Goal: Information Seeking & Learning: Find specific fact

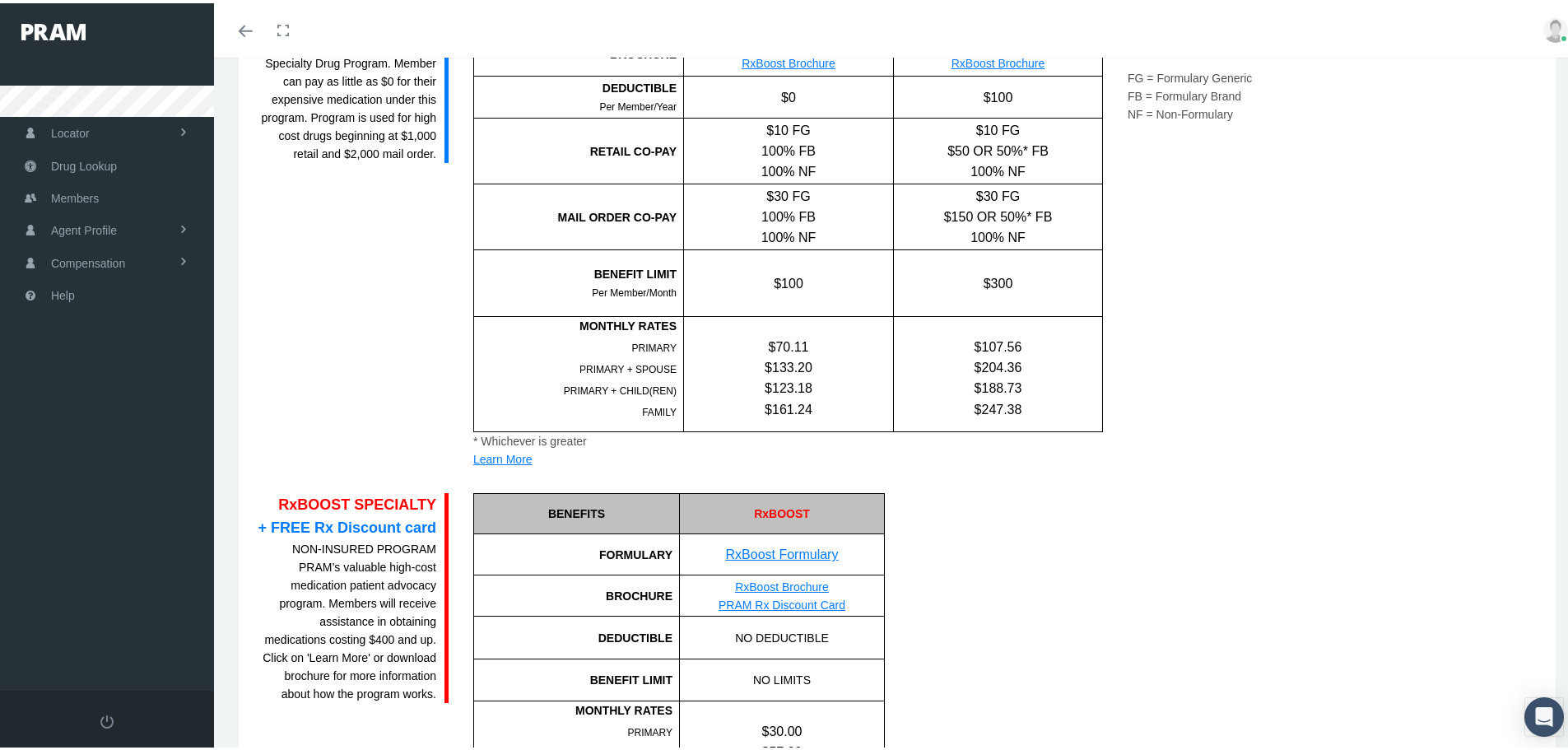
scroll to position [1858, 0]
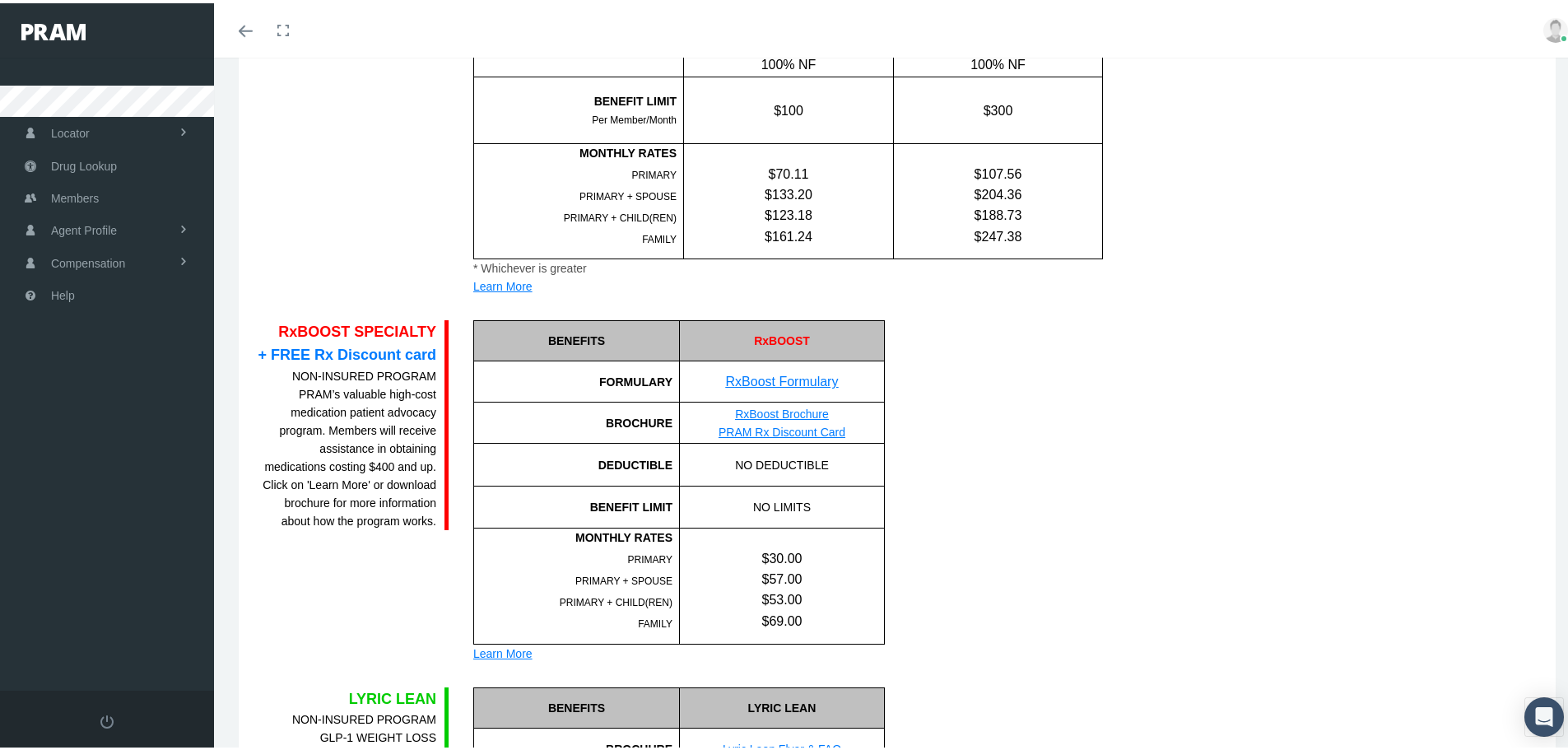
click at [827, 430] on link "PRAM Rx Discount Card" at bounding box center [782, 428] width 127 height 13
drag, startPoint x: 92, startPoint y: 165, endPoint x: 132, endPoint y: 205, distance: 56.6
click at [92, 165] on span "Drug Lookup" at bounding box center [84, 163] width 66 height 31
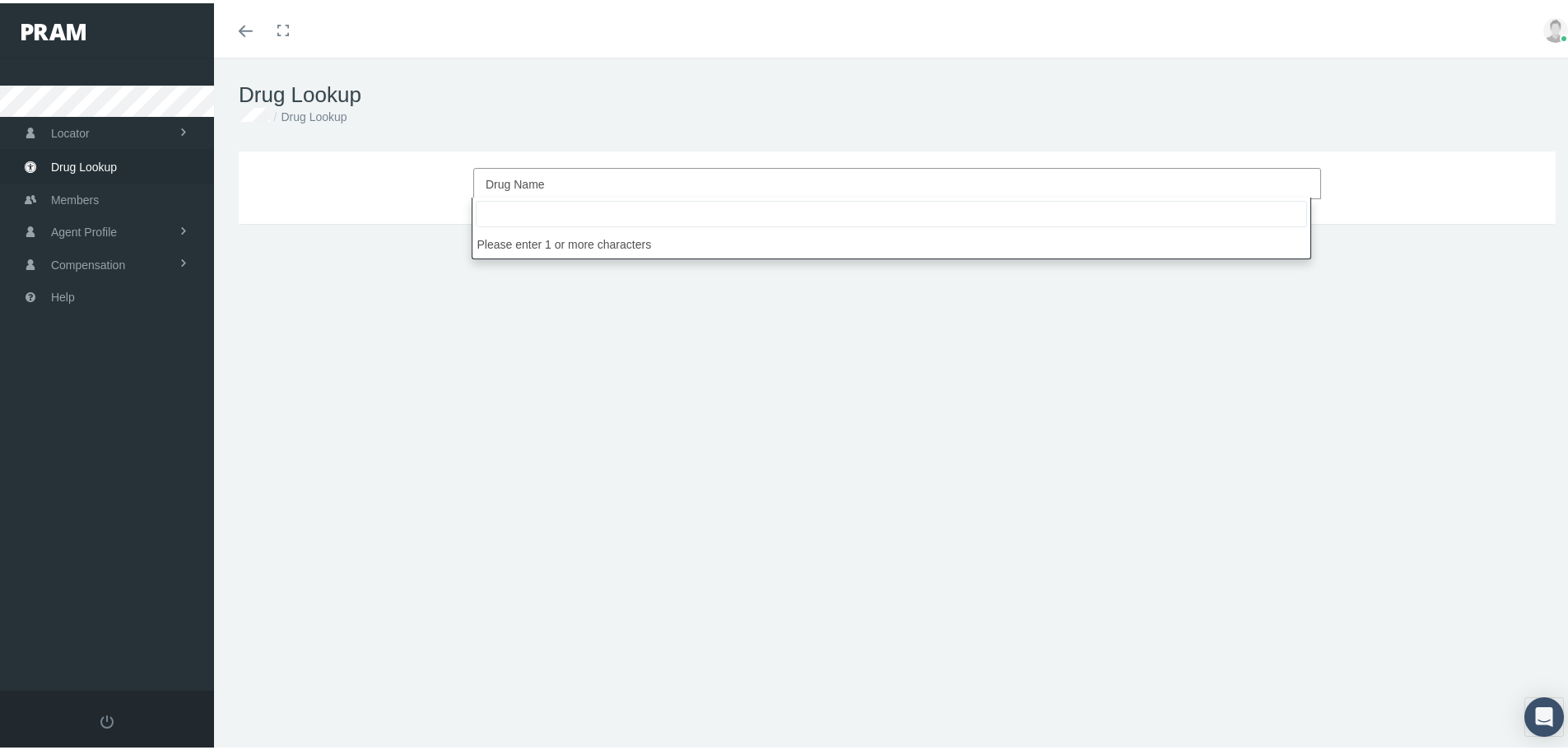
click at [683, 185] on span "Drug Name" at bounding box center [893, 180] width 813 height 21
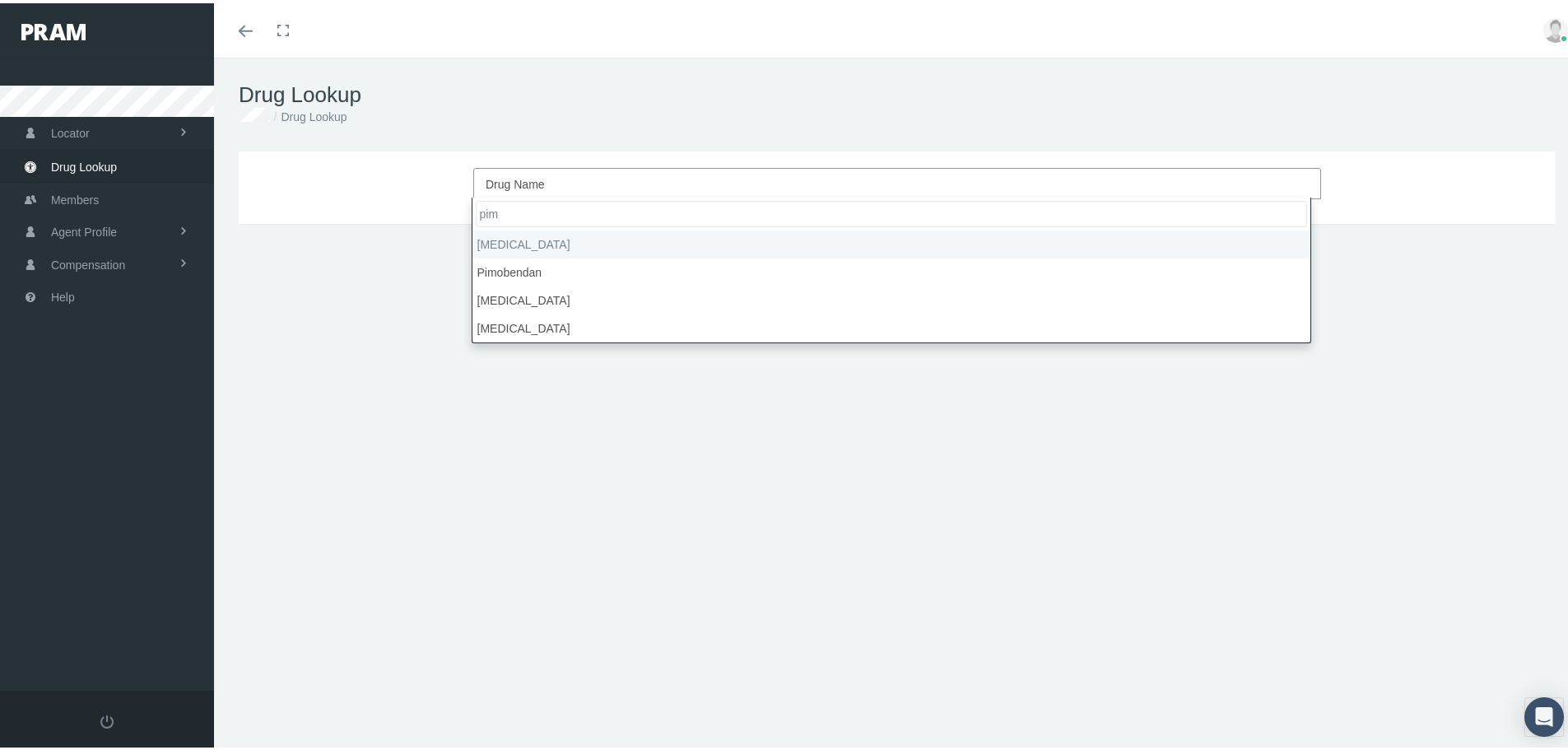
type input "pim"
select select "Pimecrolimus"
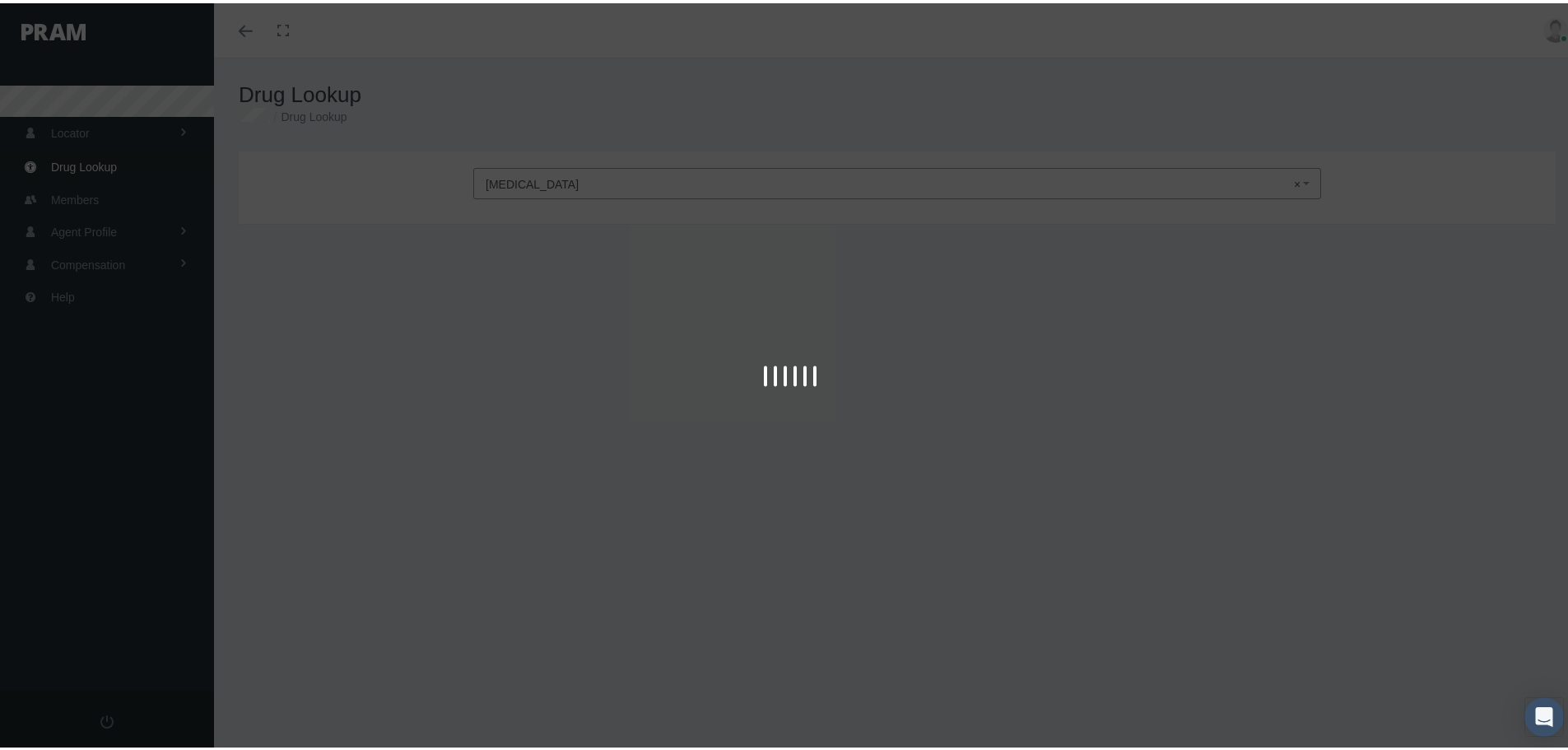
type input "30"
select select "Cream"
select select "1 %"
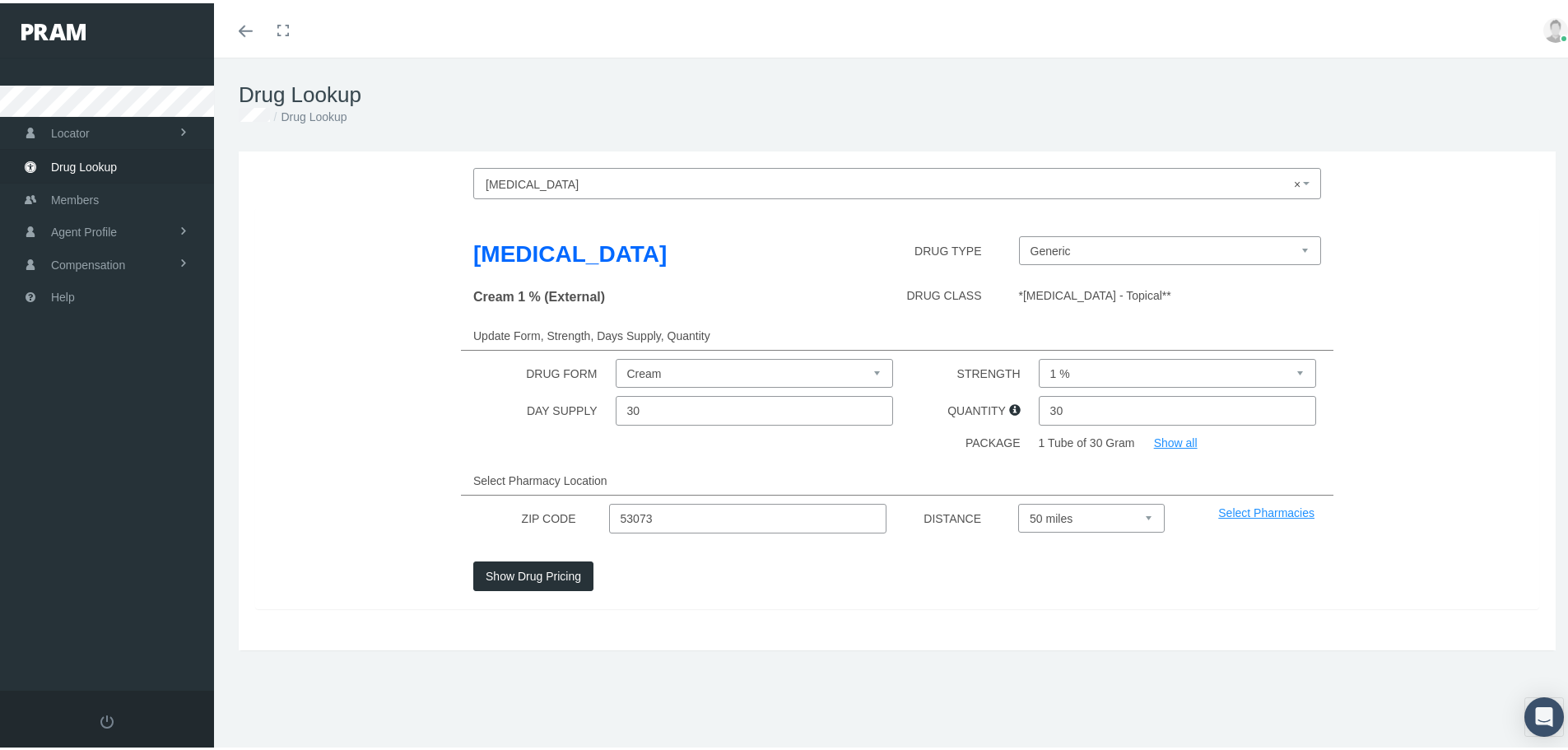
click at [520, 591] on div at bounding box center [897, 597] width 873 height 18
click at [521, 582] on button "Show Drug Pricing" at bounding box center [534, 573] width 121 height 29
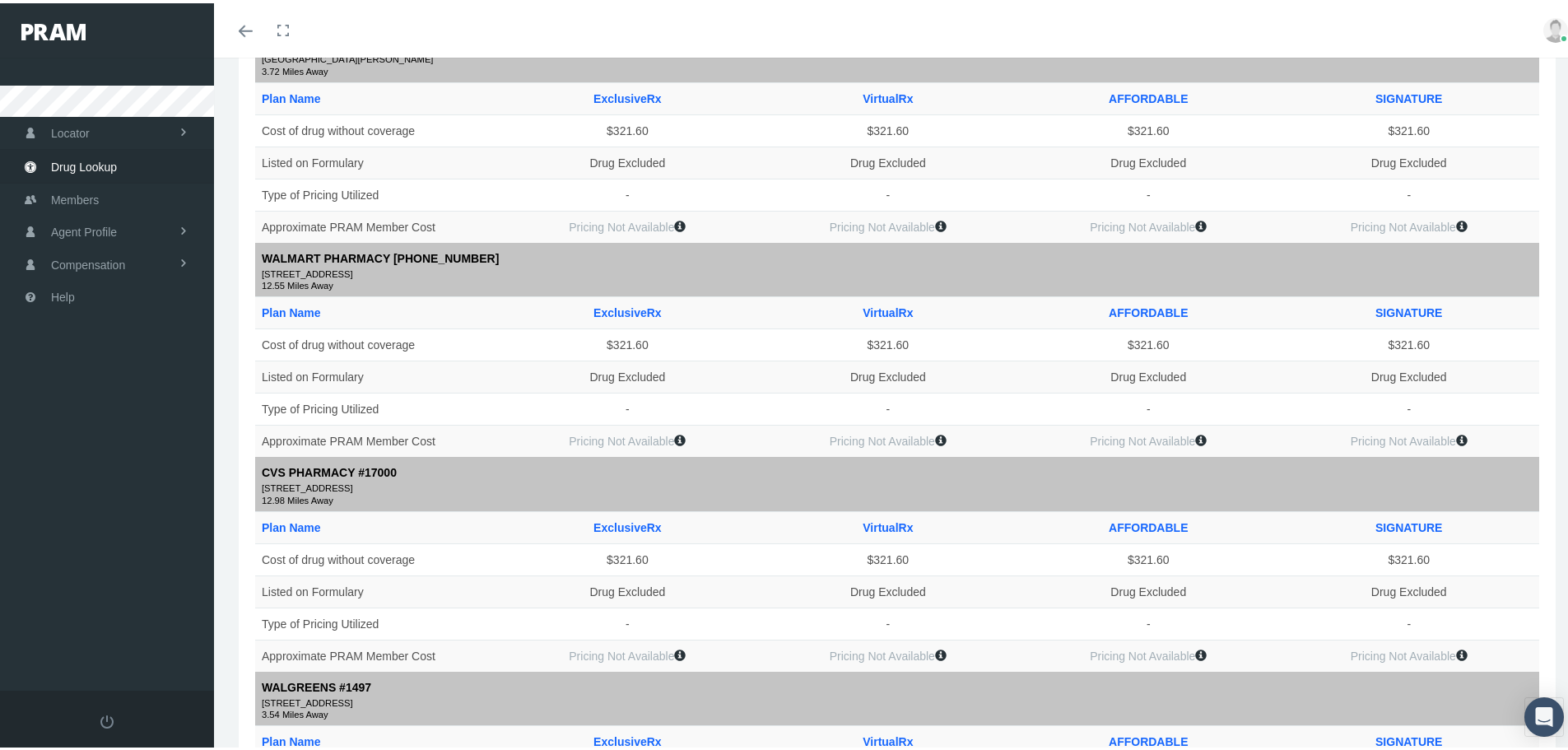
scroll to position [247, 0]
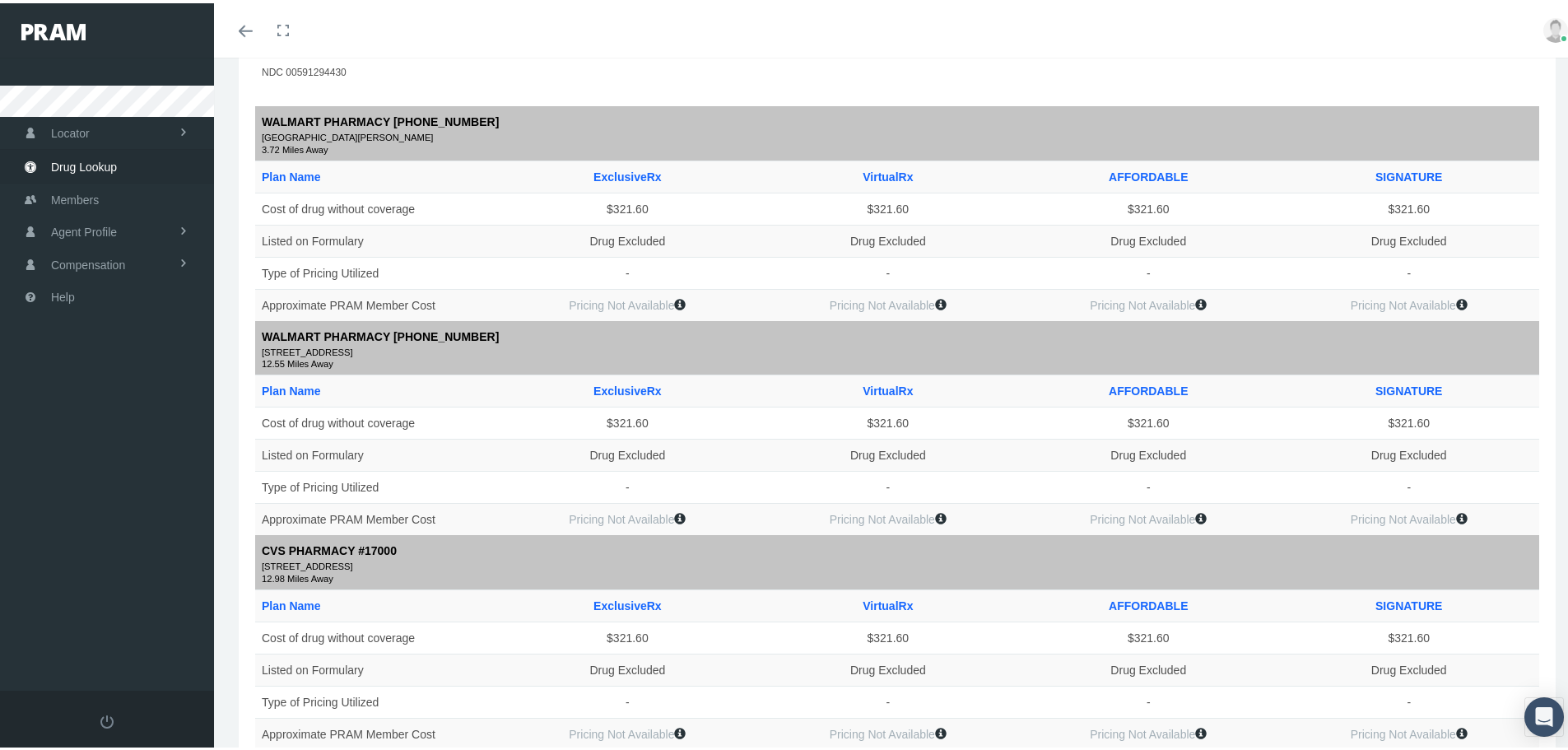
click at [674, 298] on icon at bounding box center [680, 301] width 12 height 12
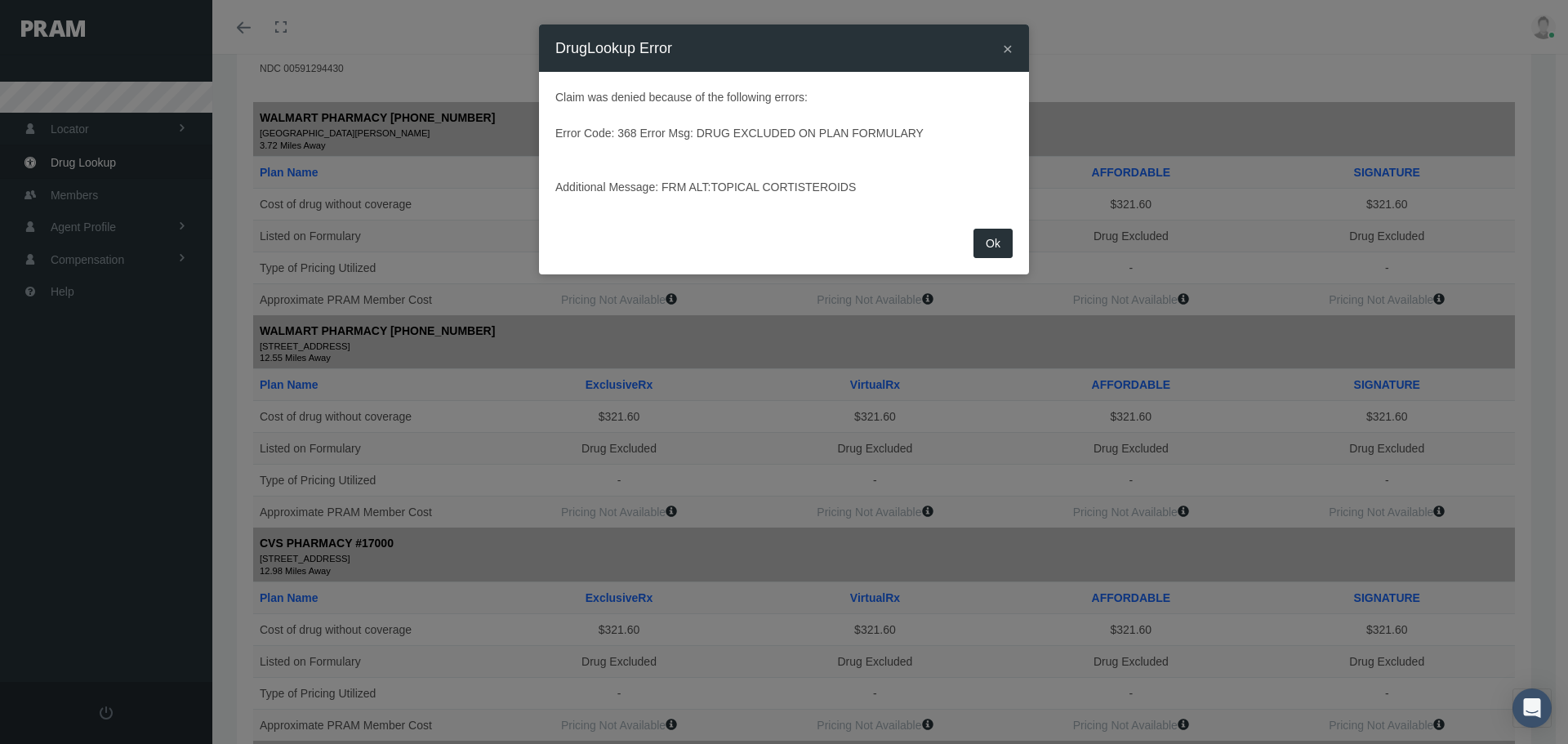
click at [983, 243] on button "Ok" at bounding box center [992, 243] width 39 height 29
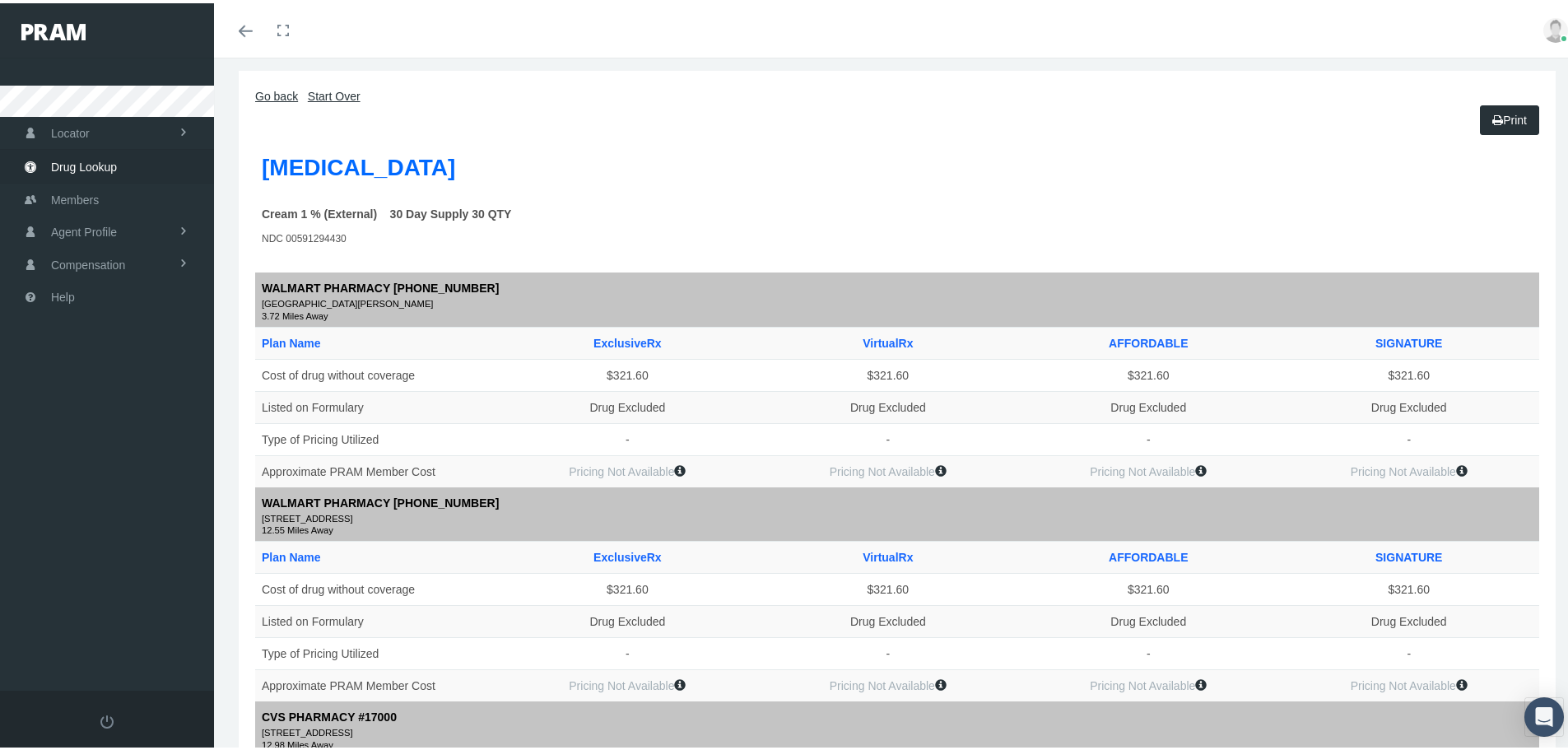
scroll to position [0, 0]
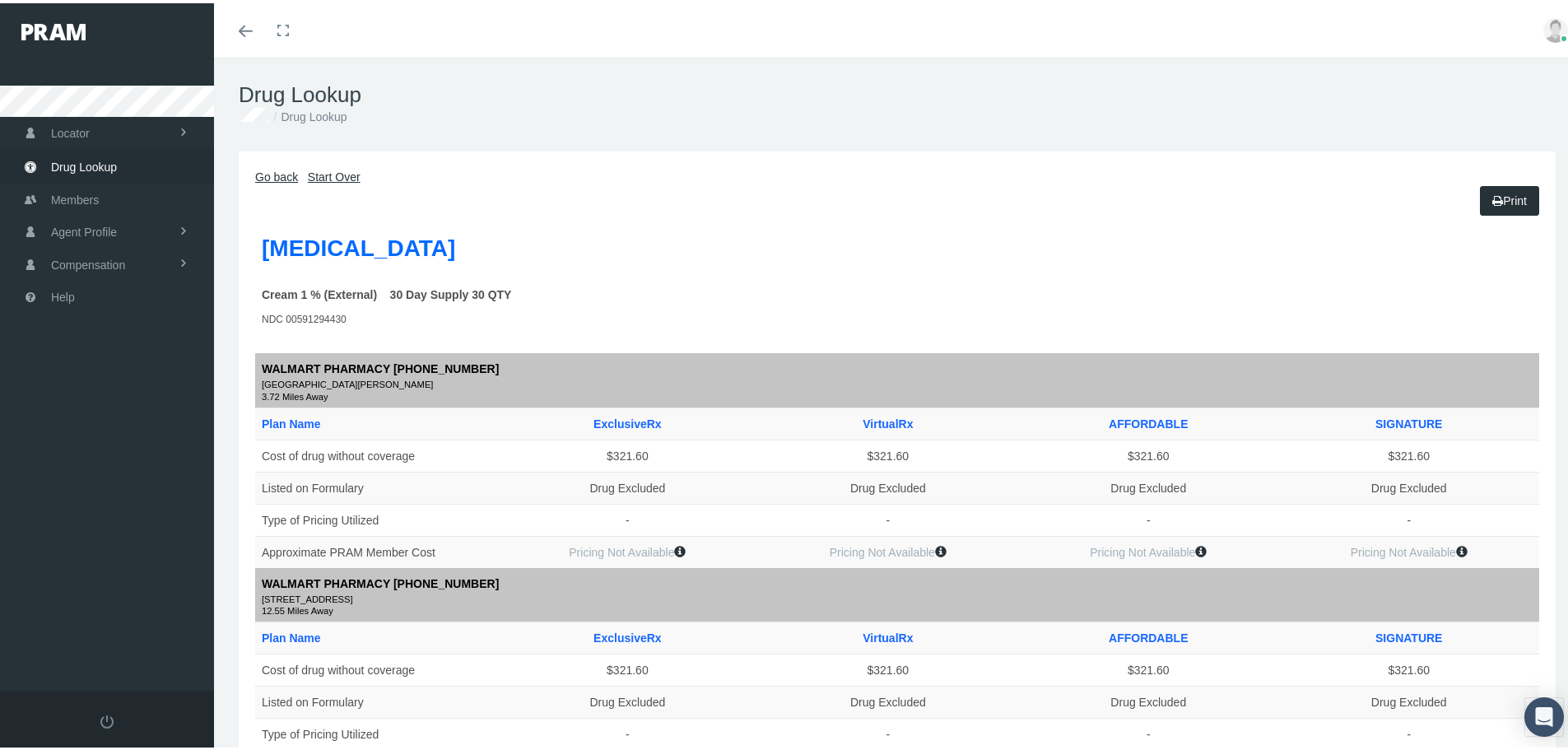
click at [246, 33] on link "Toggle menubar" at bounding box center [246, 26] width 38 height 54
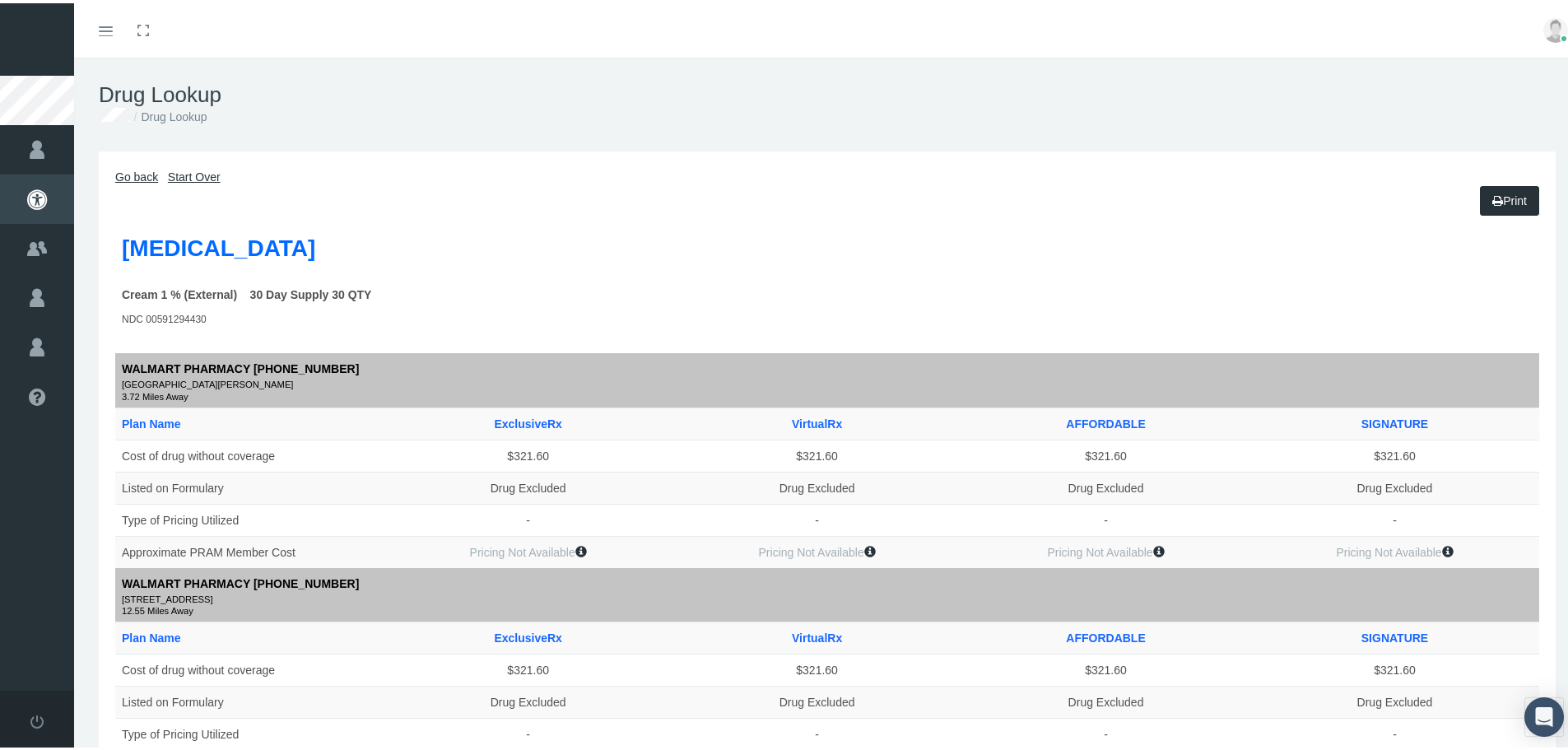
click at [111, 34] on link "Toggle menubar" at bounding box center [106, 26] width 38 height 54
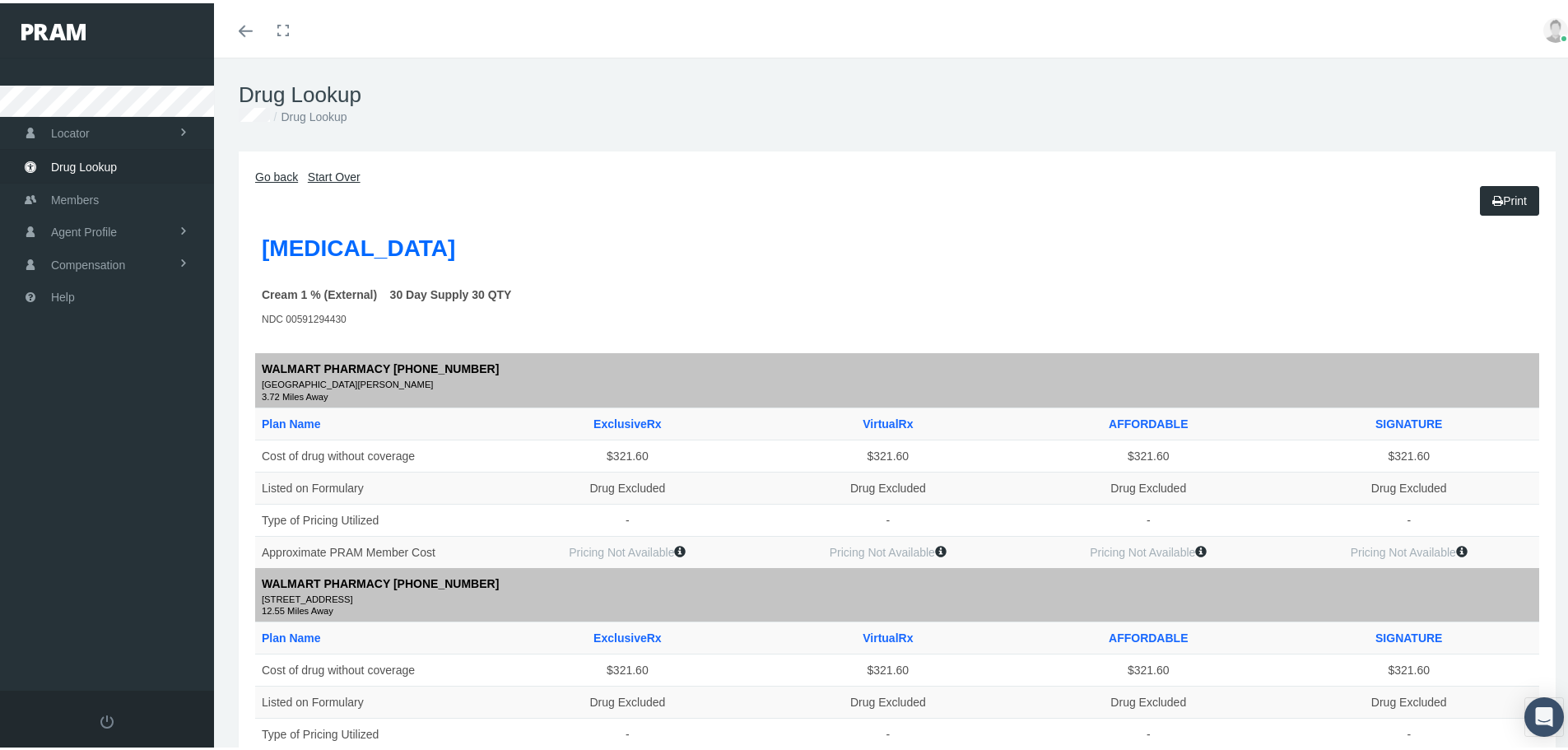
click at [316, 177] on link "Start Over" at bounding box center [334, 174] width 53 height 13
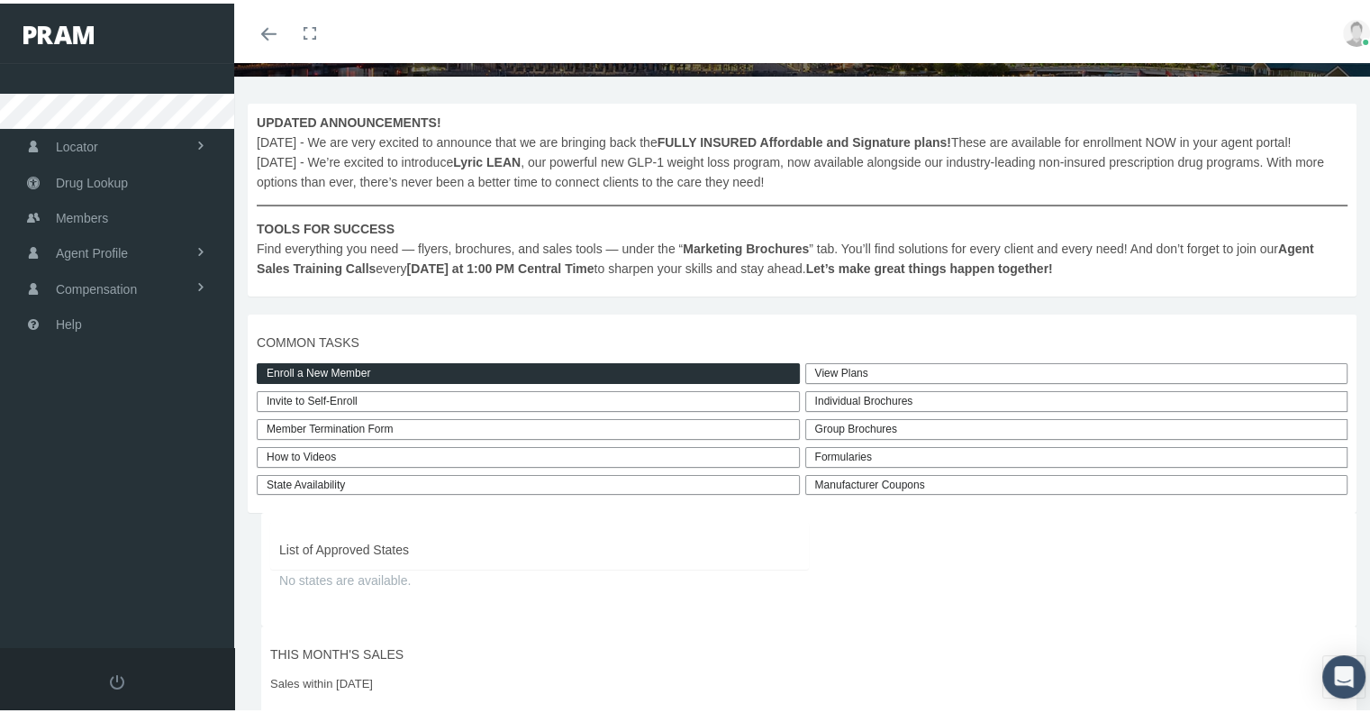
scroll to position [270, 0]
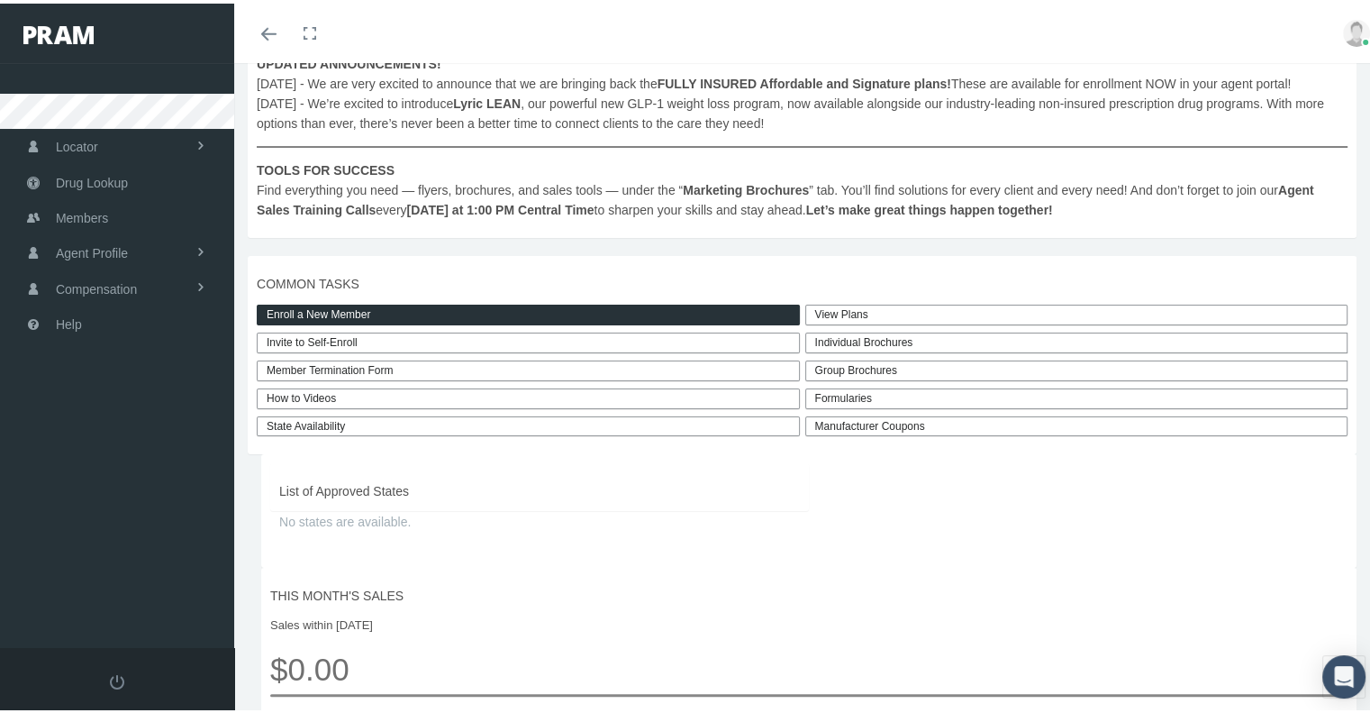
click at [859, 314] on link "View Plans" at bounding box center [1076, 311] width 543 height 21
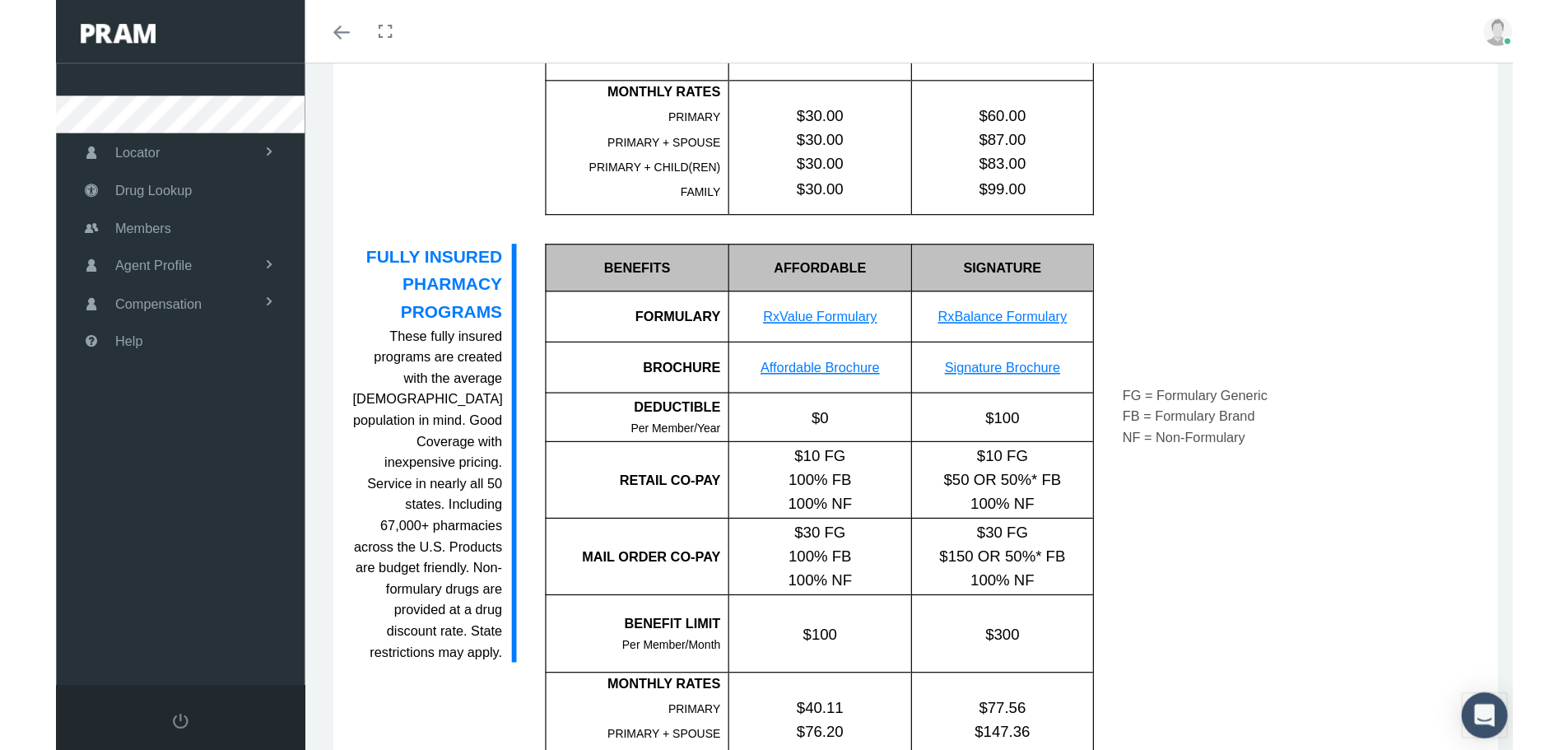
scroll to position [988, 0]
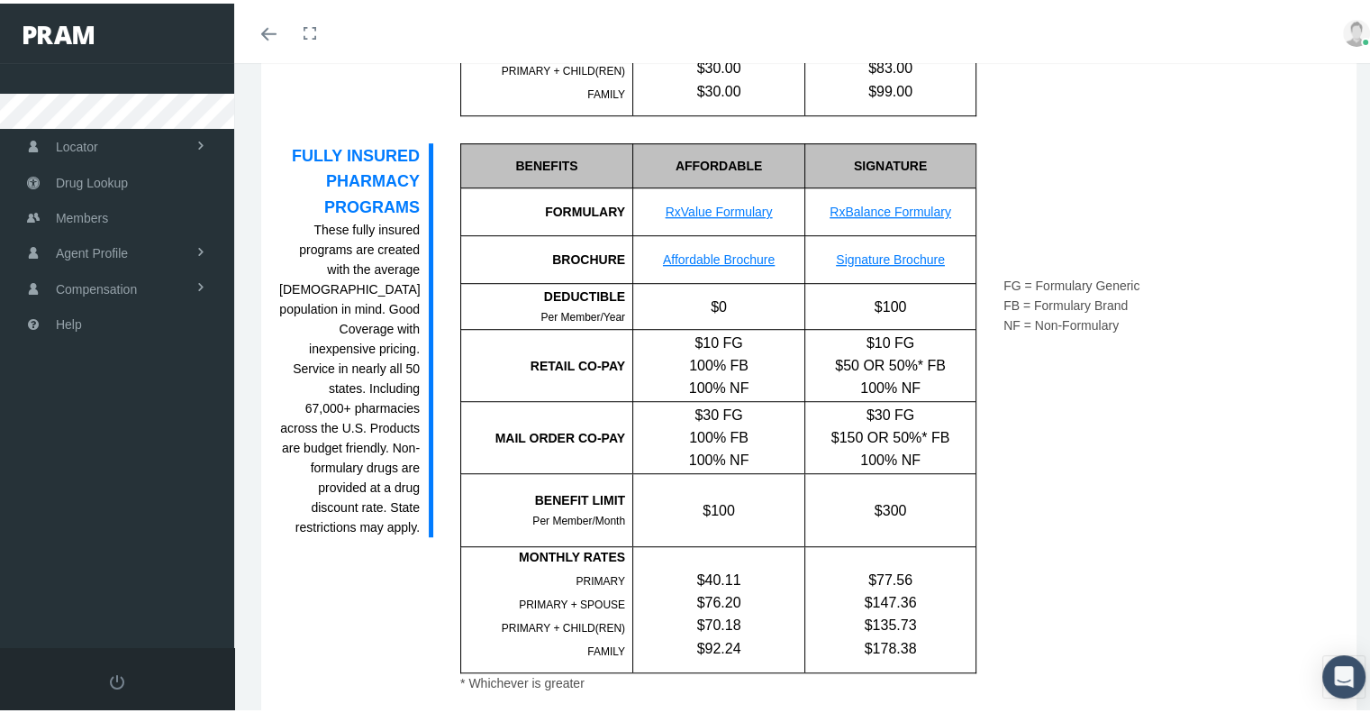
click at [919, 259] on link "Signature Brochure" at bounding box center [890, 256] width 109 height 14
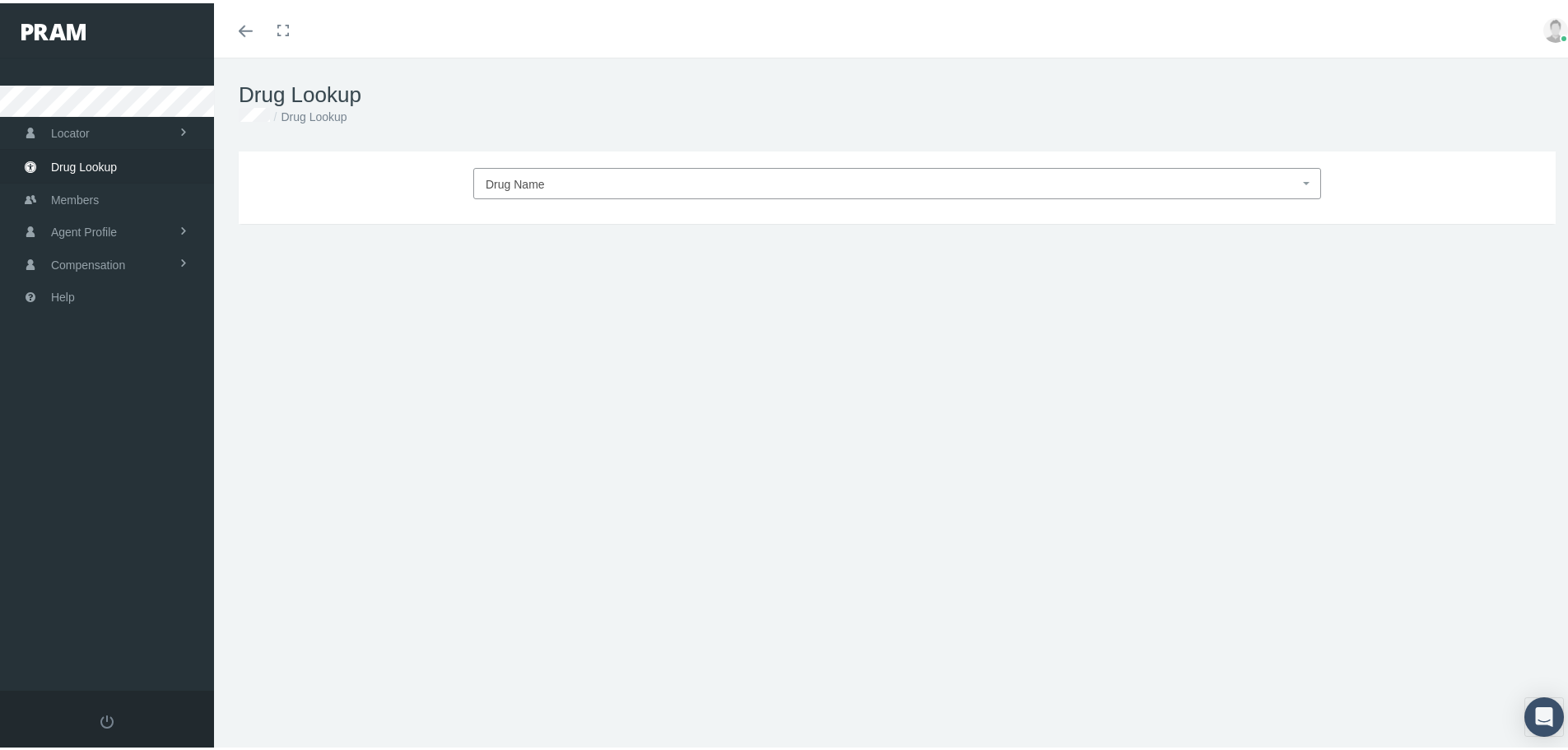
click at [571, 190] on span "Drug Name" at bounding box center [893, 180] width 813 height 21
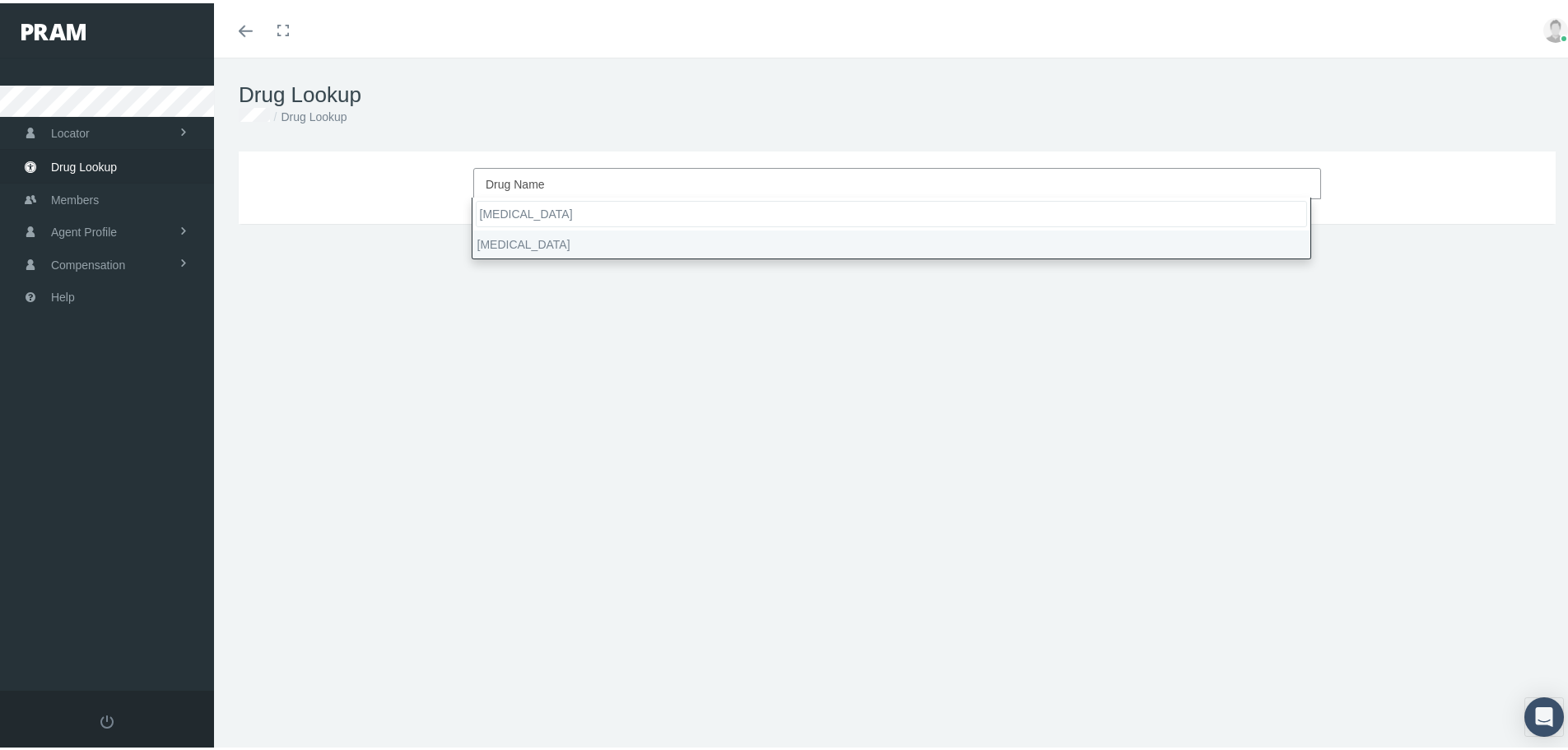
type input "tazorac"
select select "Tazorac"
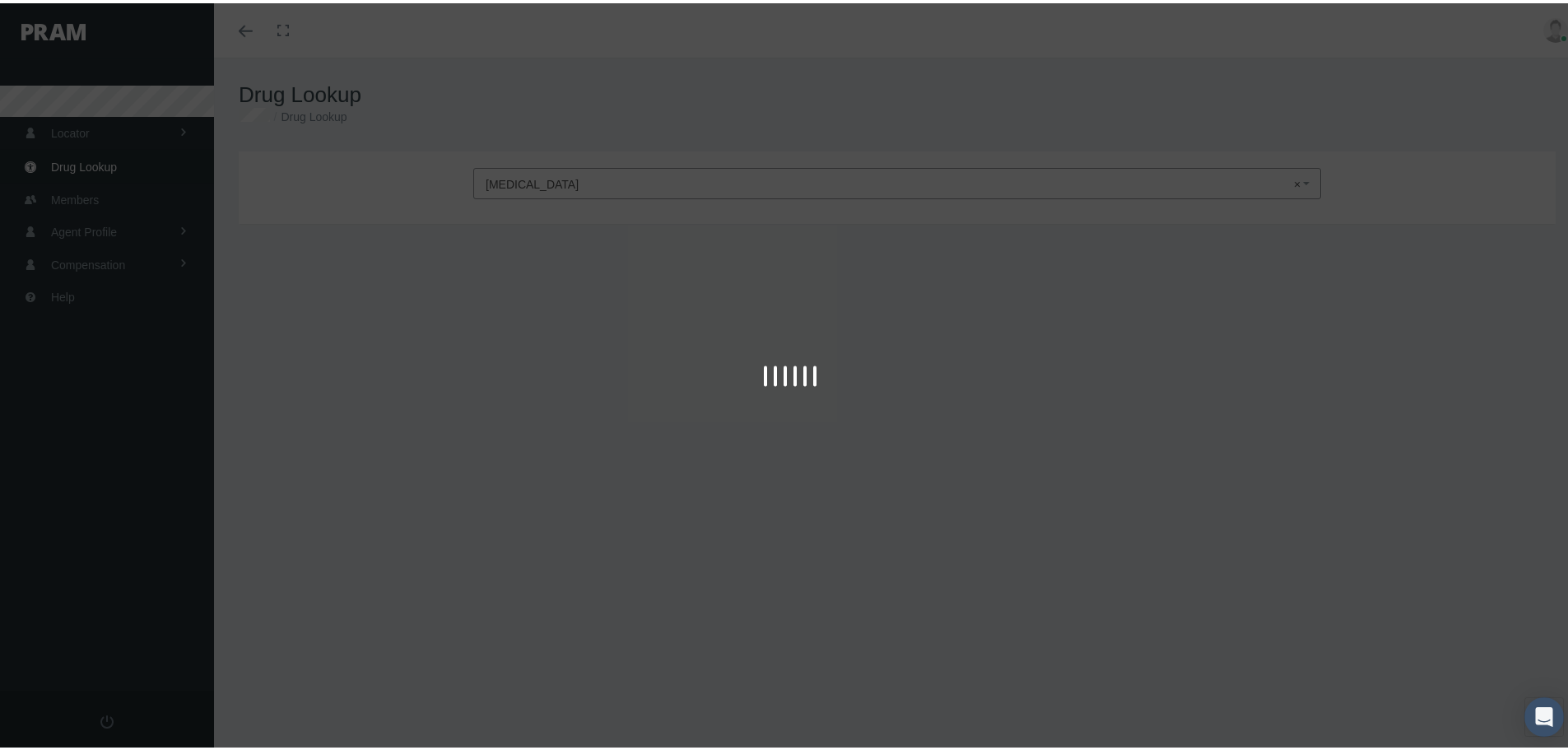
type input "30"
select select "Cream"
select select "0.05 %"
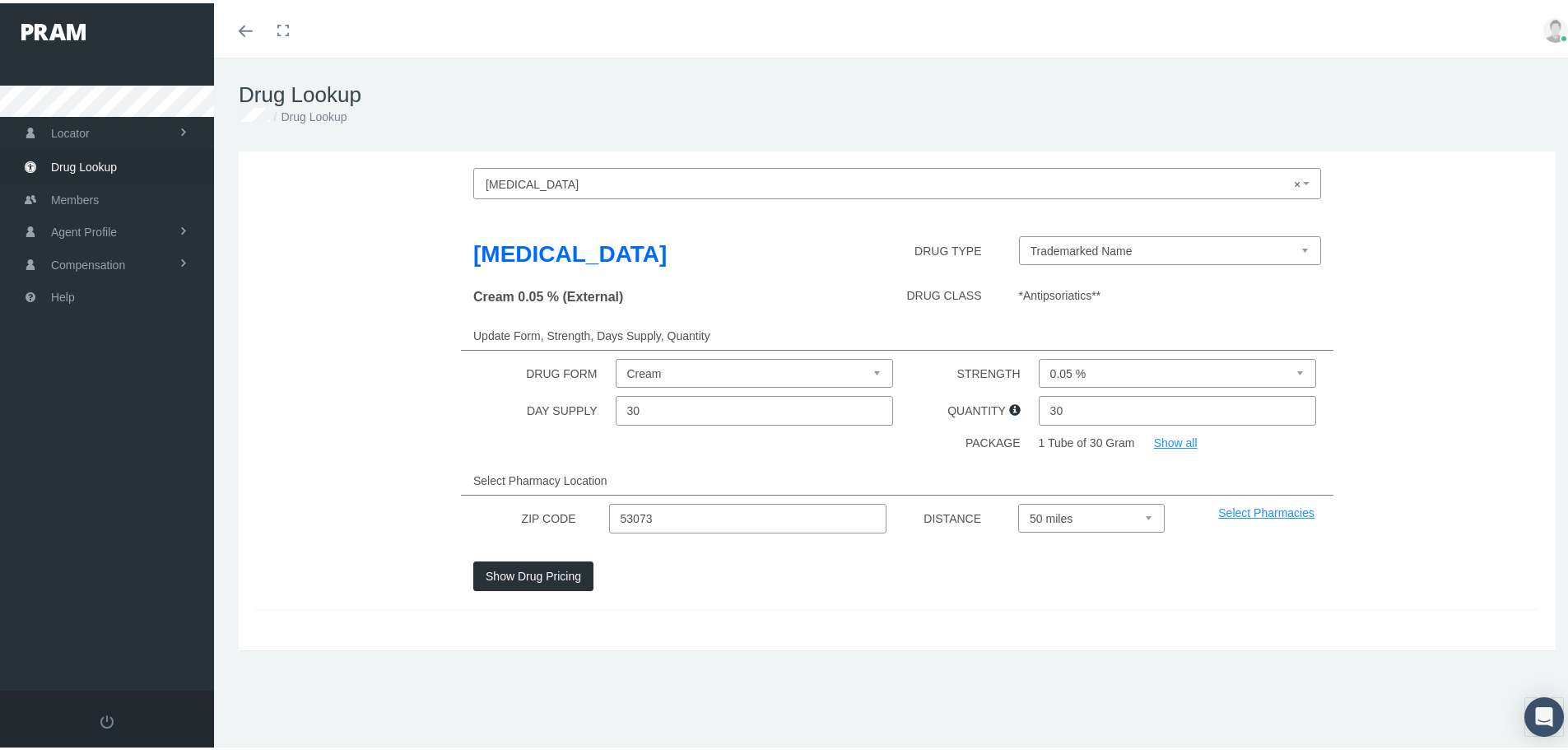
click at [543, 572] on button "Show Drug Pricing" at bounding box center [534, 573] width 121 height 29
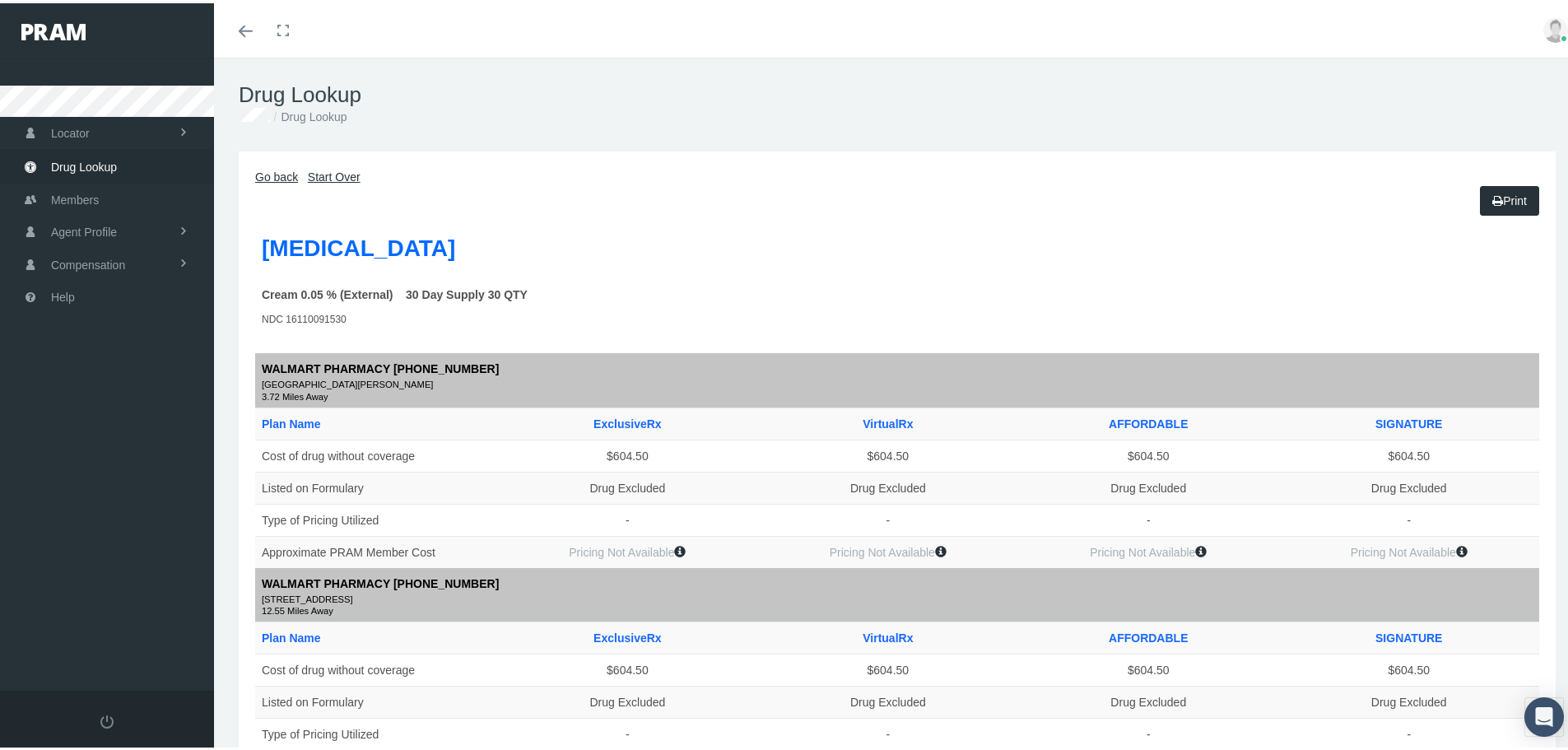
click at [345, 174] on link "Start Over" at bounding box center [334, 174] width 53 height 13
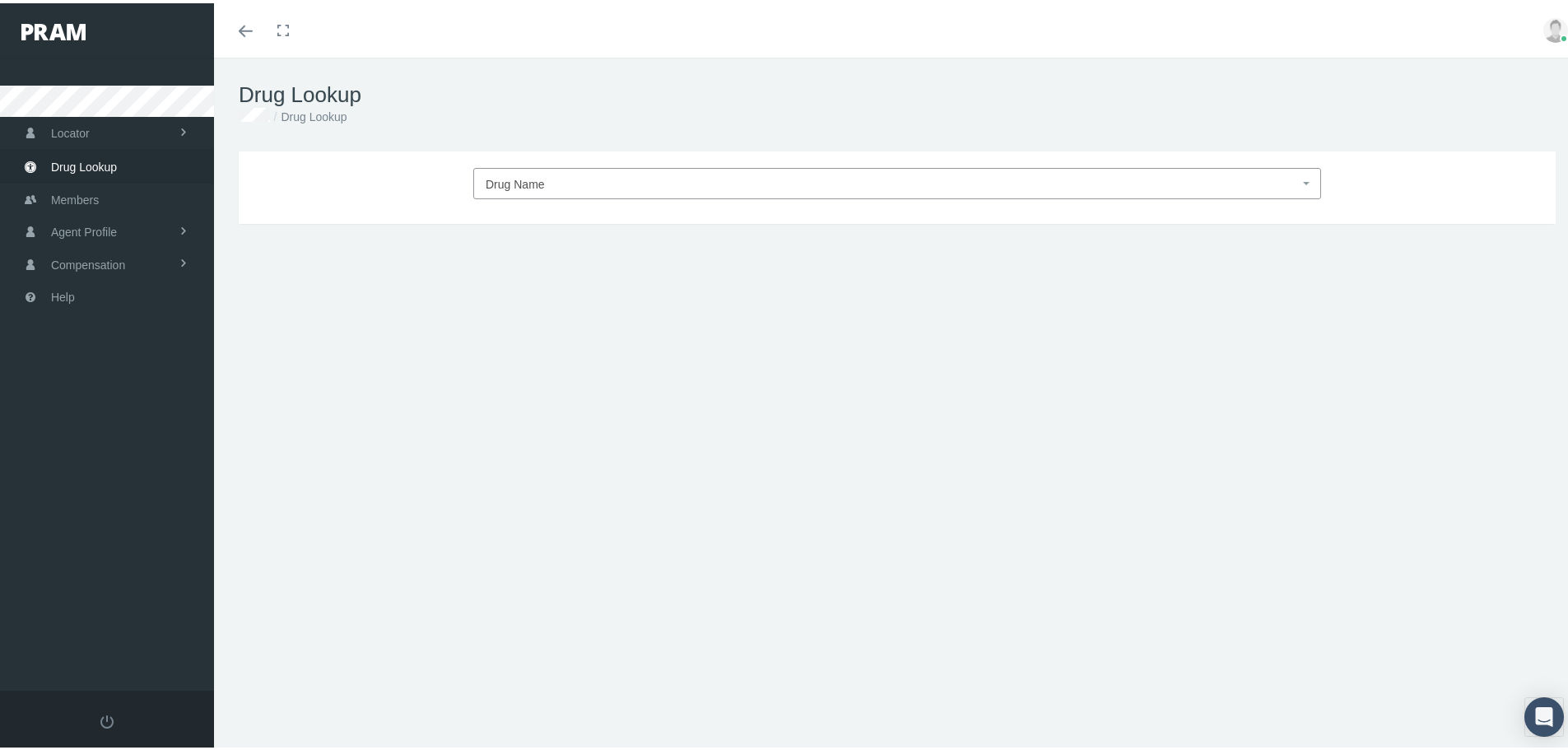
click at [645, 188] on span "Drug Name" at bounding box center [893, 180] width 813 height 21
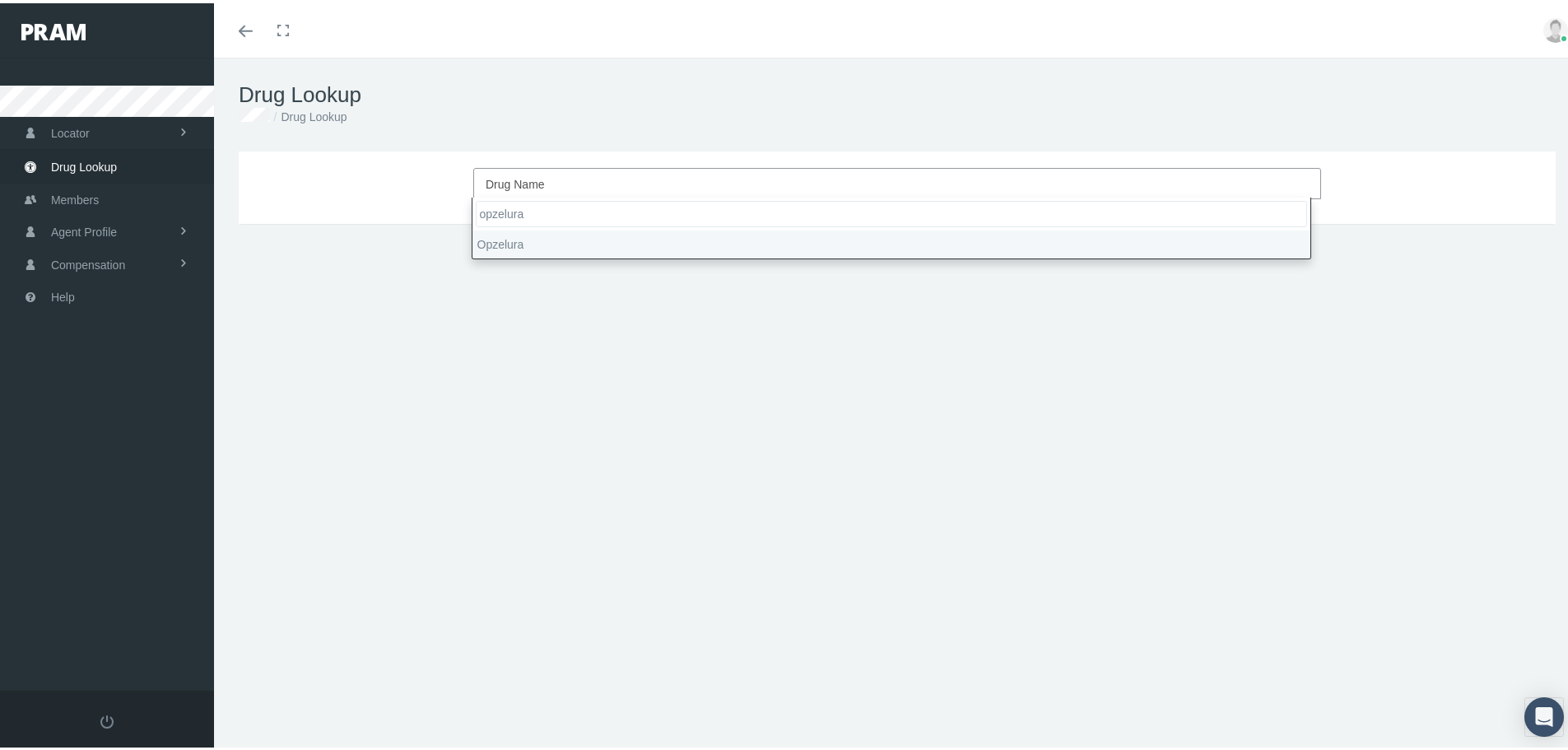
type input "opzelura"
select select "Opzelura"
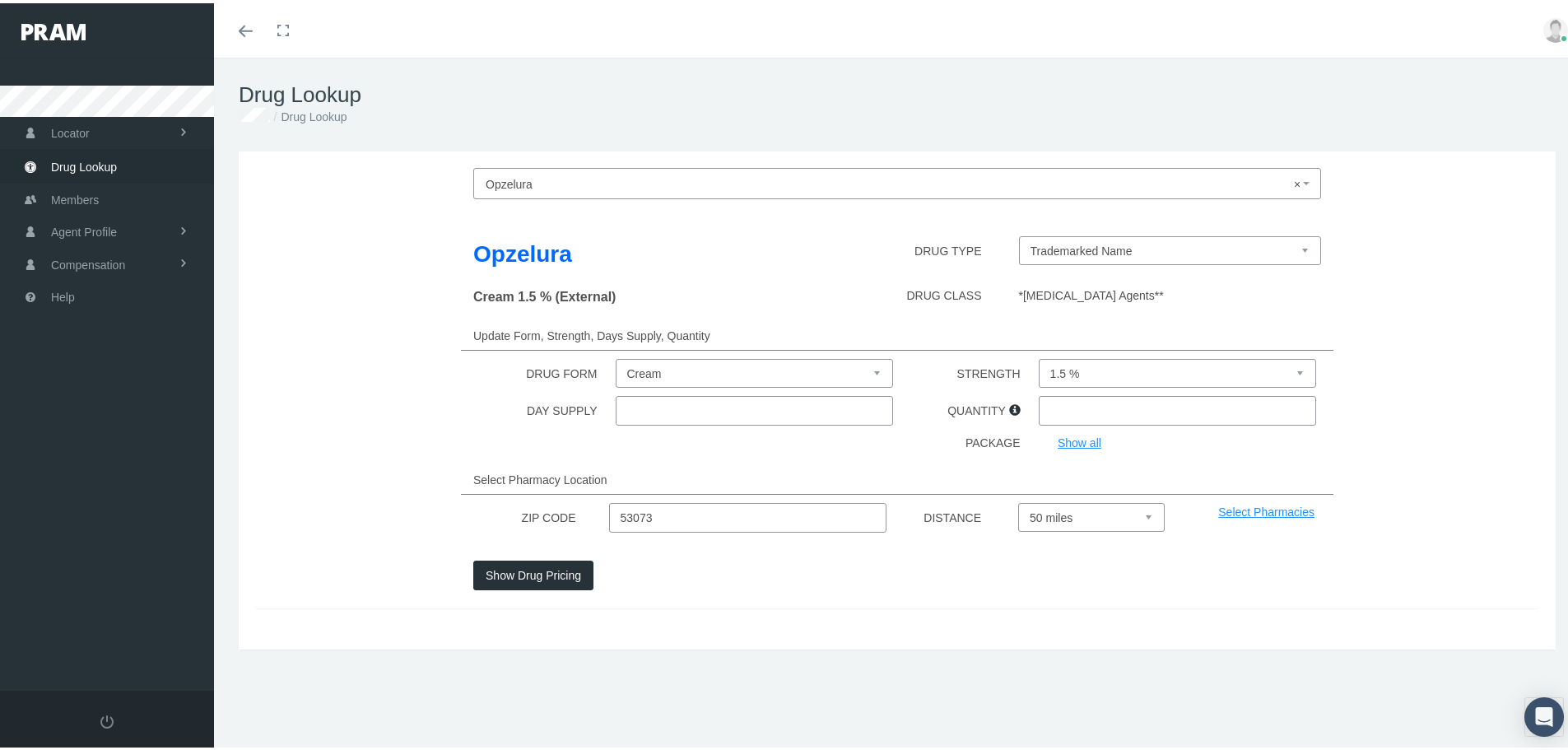
select select "Cream"
select select "1.5 %"
type input "30"
click at [559, 565] on button "Show Drug Pricing" at bounding box center [534, 573] width 121 height 29
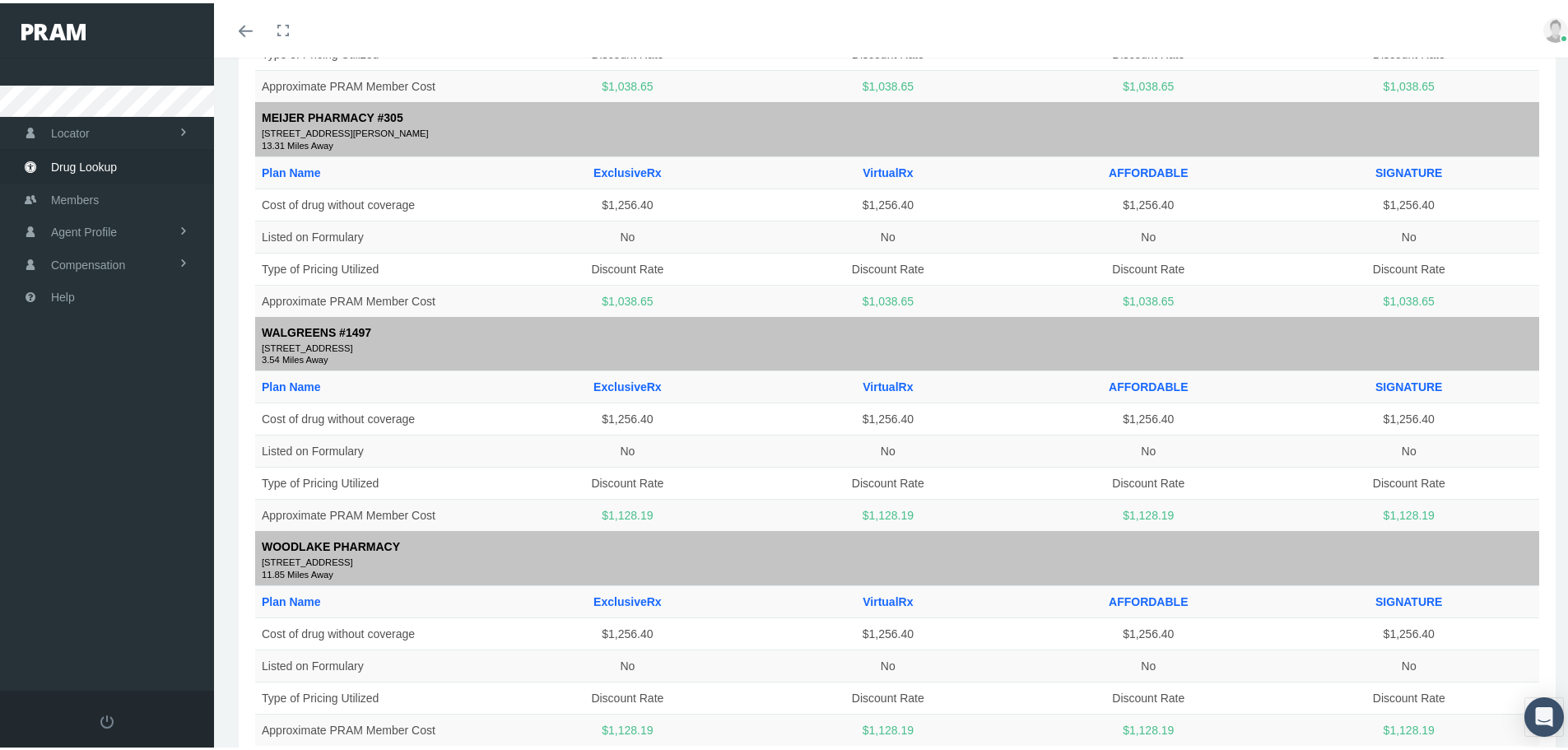
scroll to position [1811, 0]
